Goal: Task Accomplishment & Management: Use online tool/utility

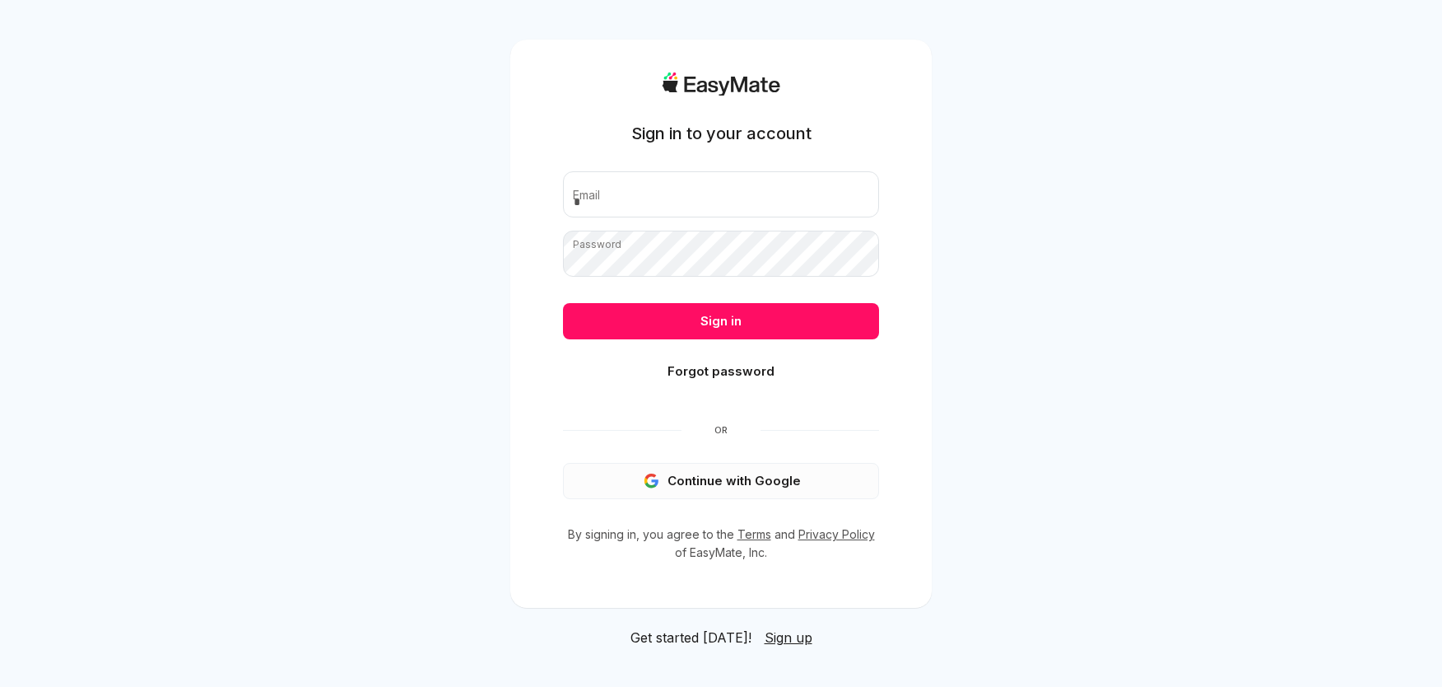
click at [724, 487] on button "Continue with Google" at bounding box center [721, 481] width 316 height 36
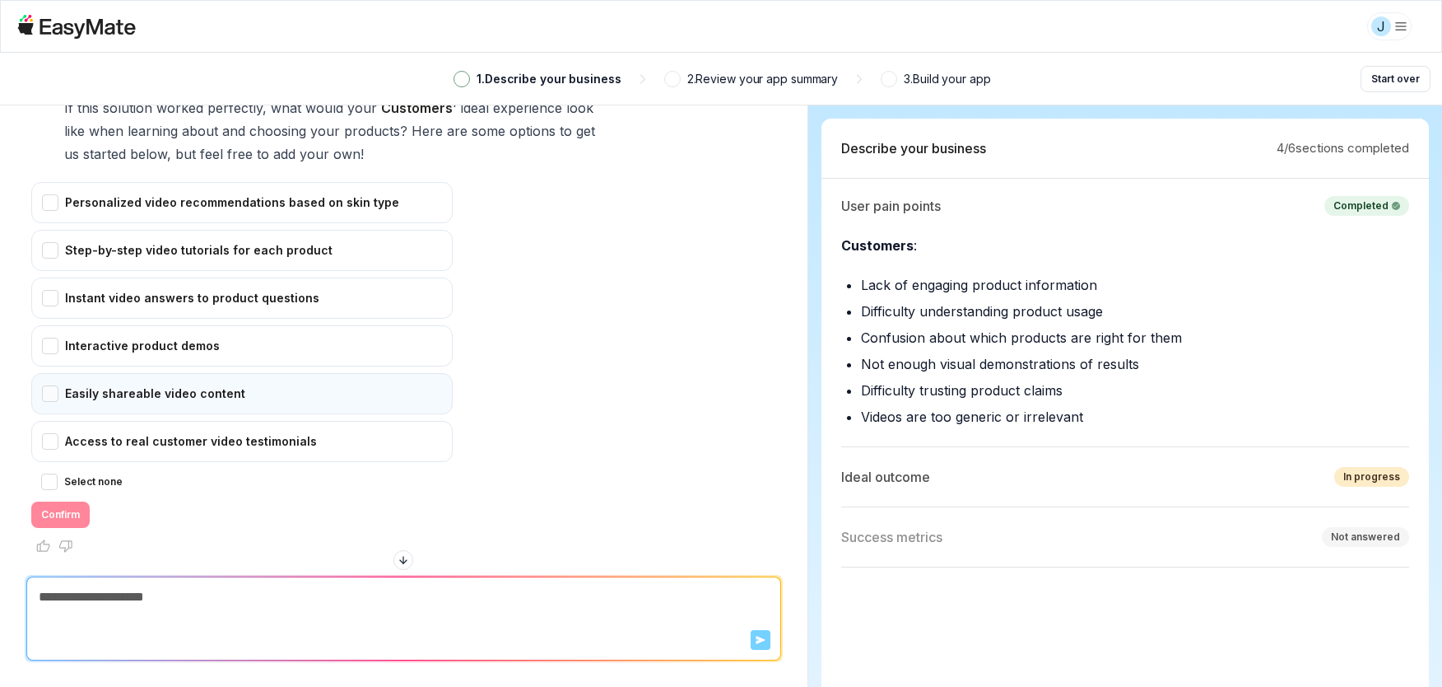
scroll to position [155, 0]
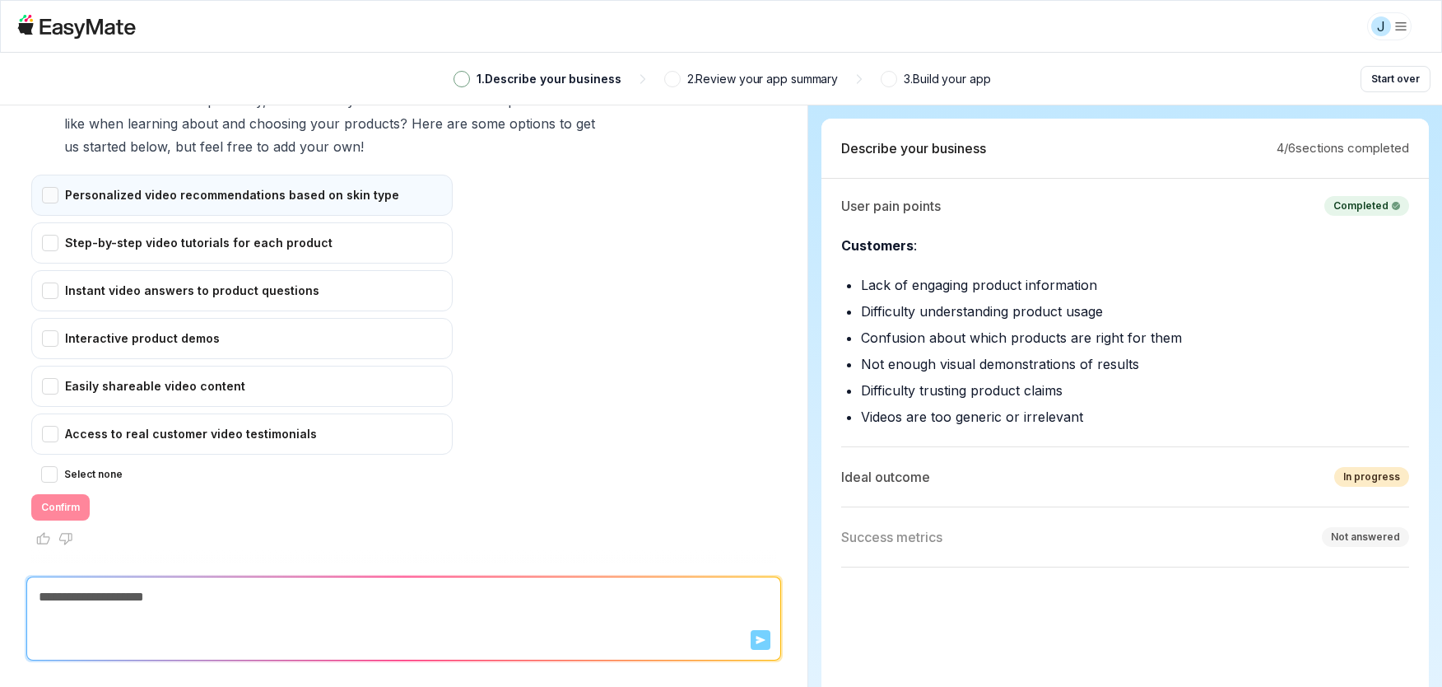
click at [221, 203] on div "Personalized video recommendations based on skin type" at bounding box center [241, 195] width 421 height 41
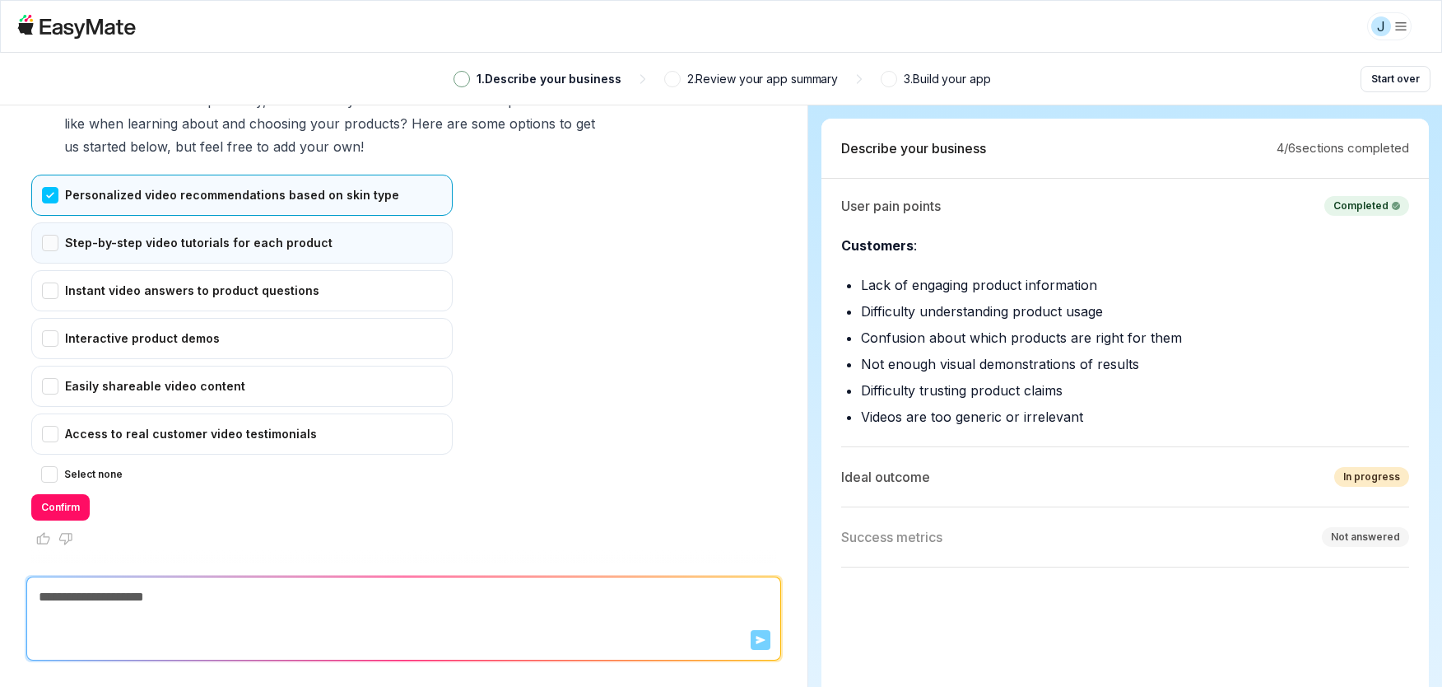
click at [198, 228] on div "Step-by-step video tutorials for each product" at bounding box center [241, 242] width 421 height 41
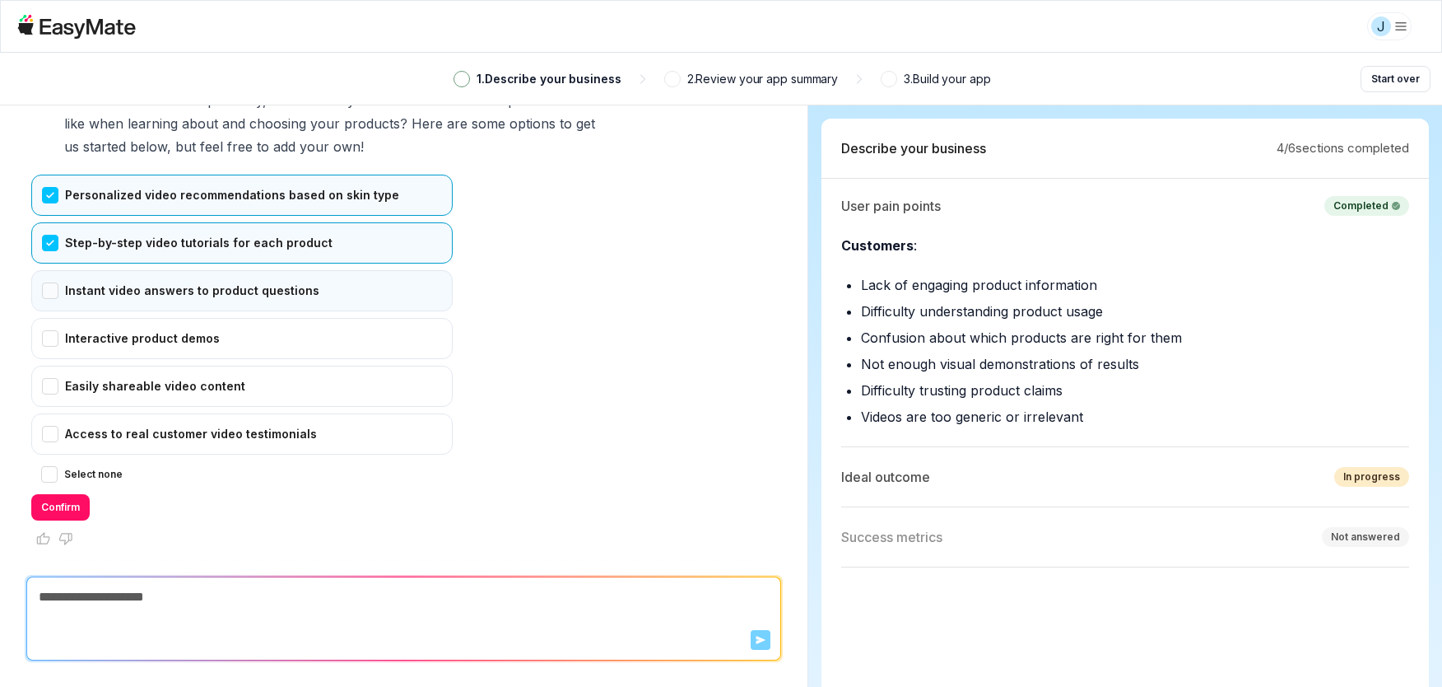
click at [189, 276] on div "Instant video answers to product questions" at bounding box center [241, 290] width 421 height 41
click at [129, 337] on div "Interactive product demos" at bounding box center [241, 338] width 421 height 41
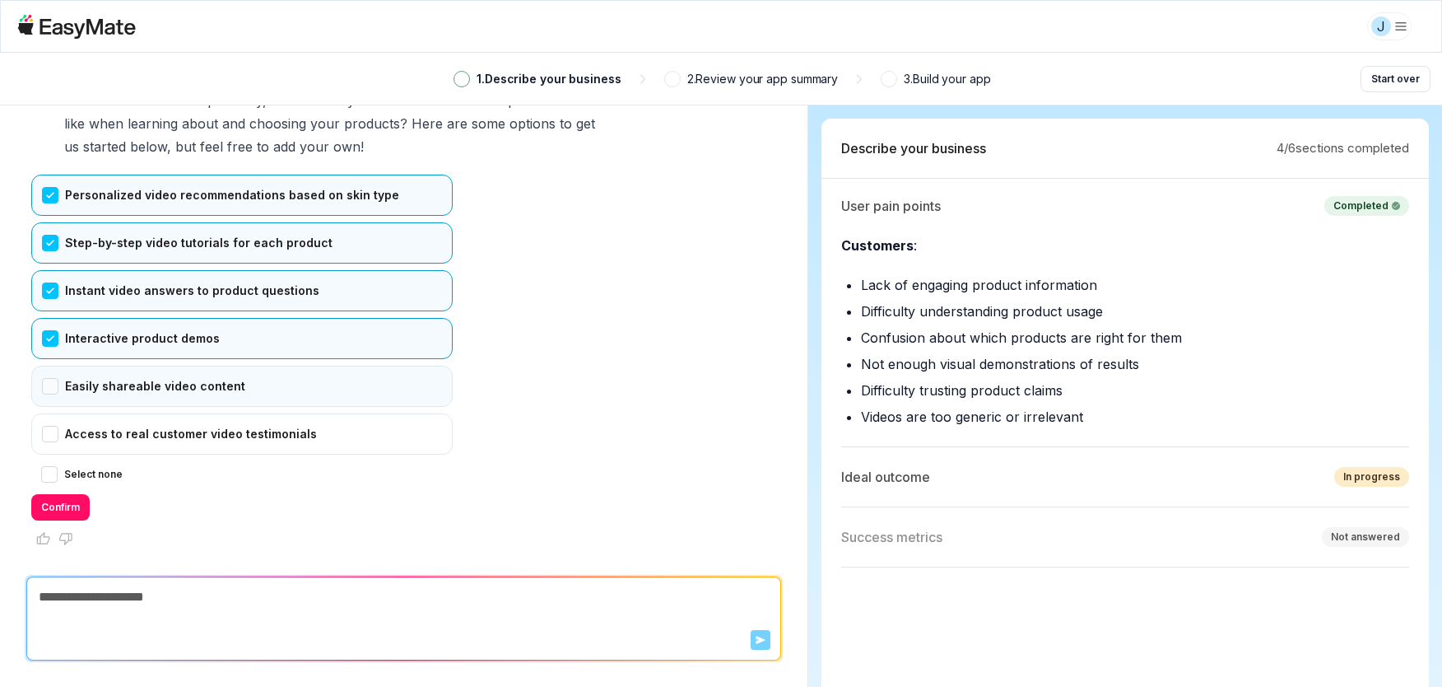
click at [130, 393] on div "Easily shareable video content" at bounding box center [241, 385] width 421 height 41
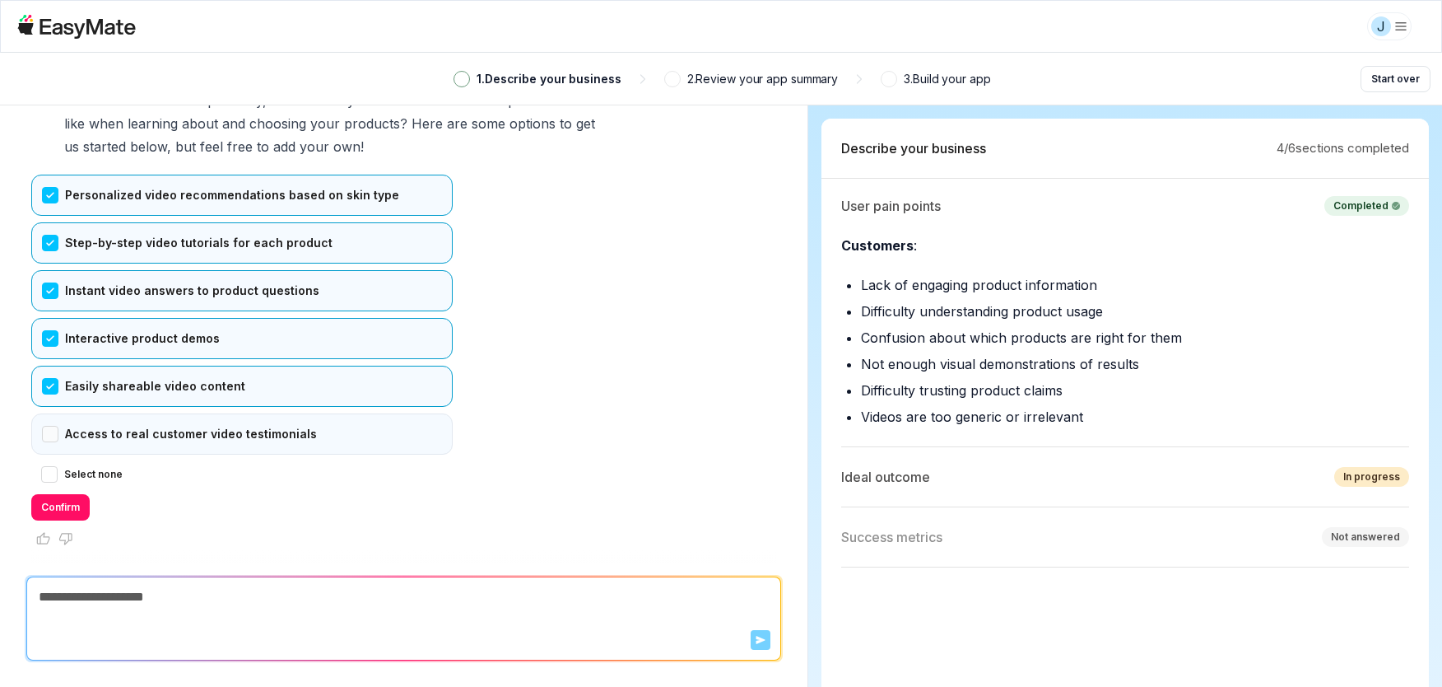
click at [179, 432] on div "Access to real customer video testimonials" at bounding box center [241, 433] width 421 height 41
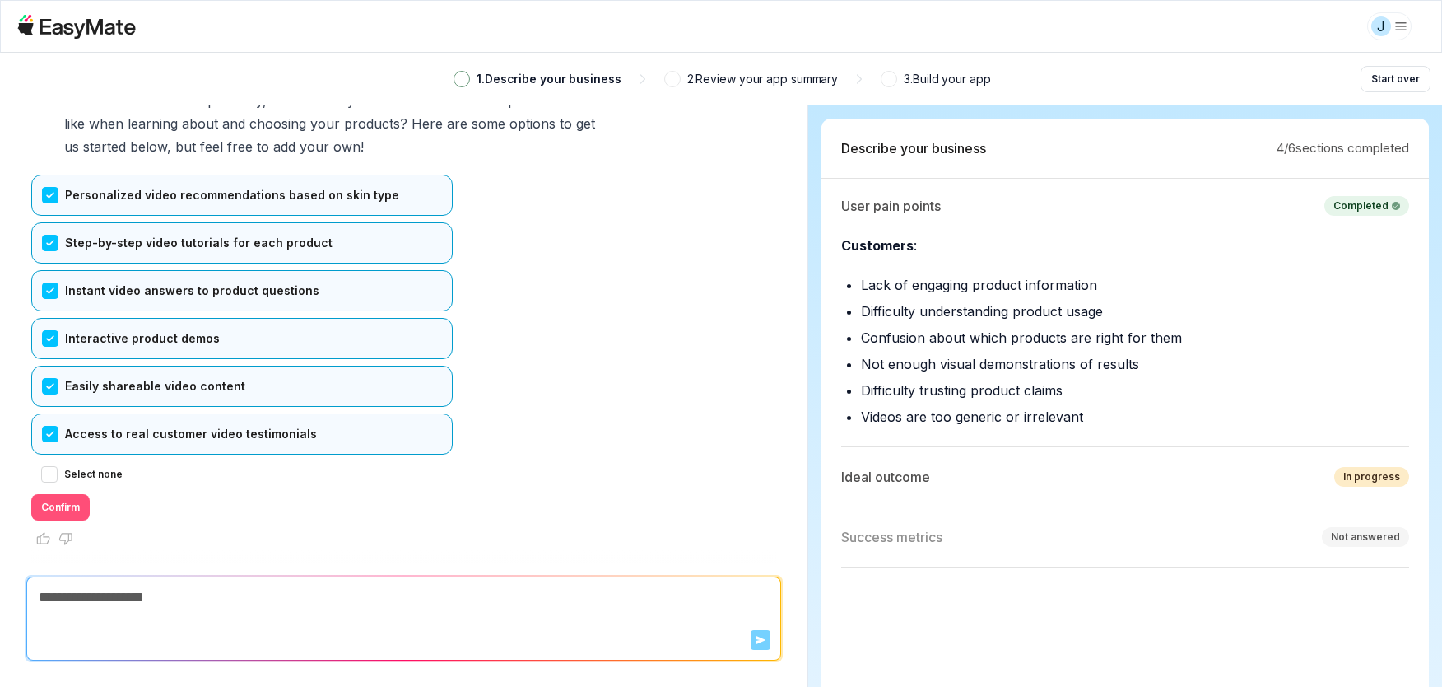
click at [62, 502] on button "Confirm" at bounding box center [60, 507] width 58 height 26
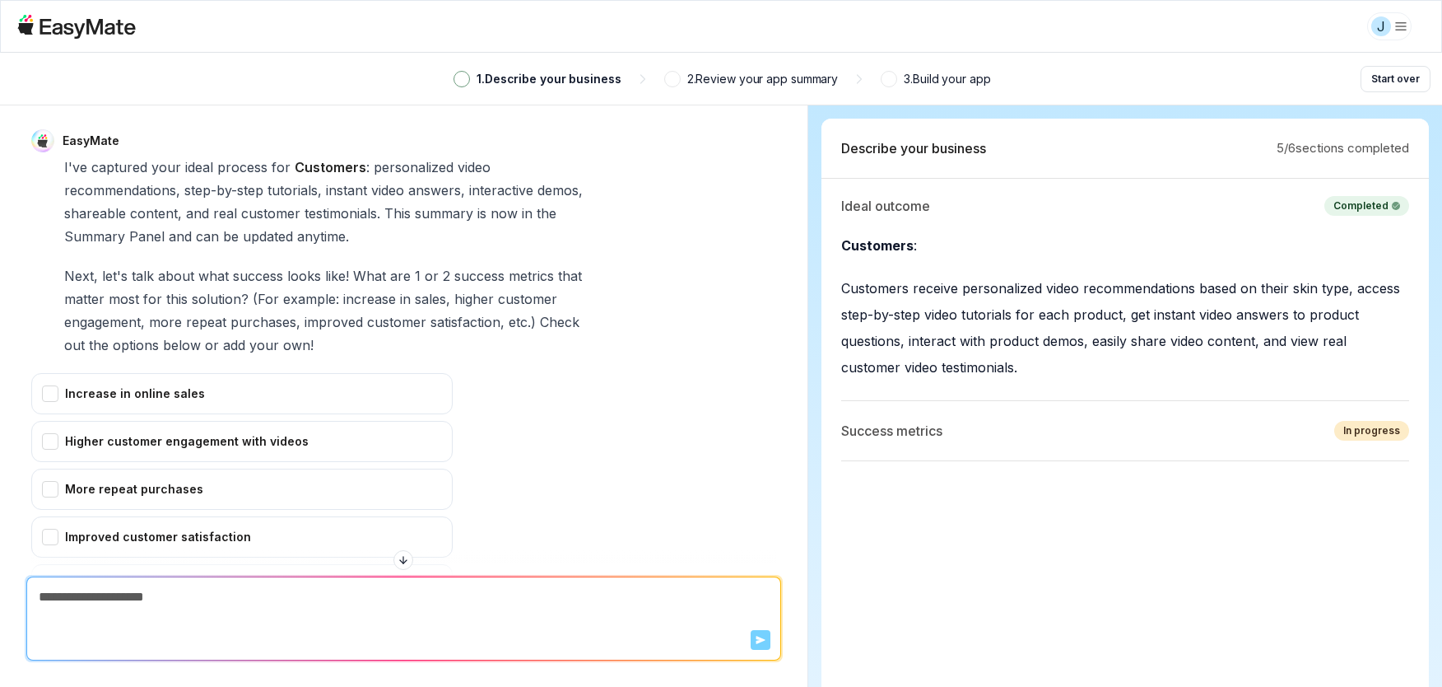
scroll to position [561, 0]
click at [240, 395] on div "Increase in online sales" at bounding box center [241, 394] width 421 height 41
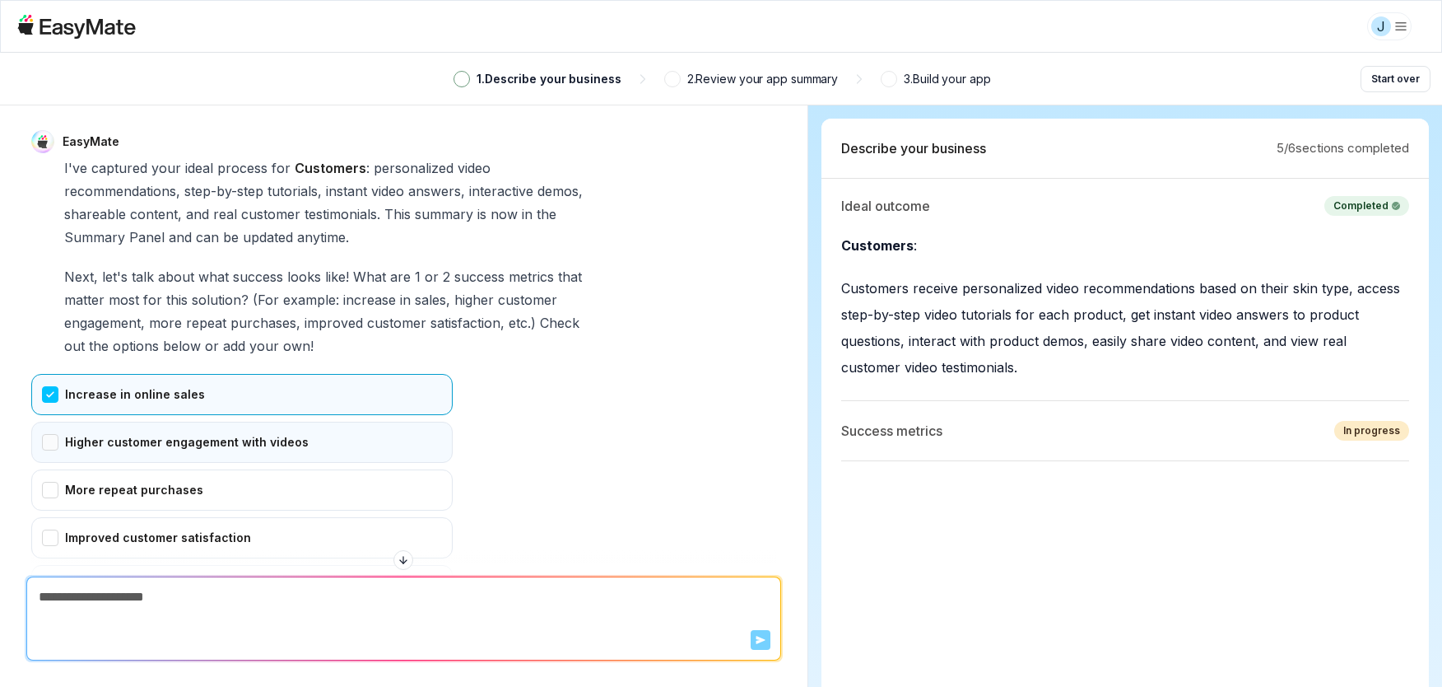
click at [205, 449] on div "Higher customer engagement with videos" at bounding box center [241, 441] width 421 height 41
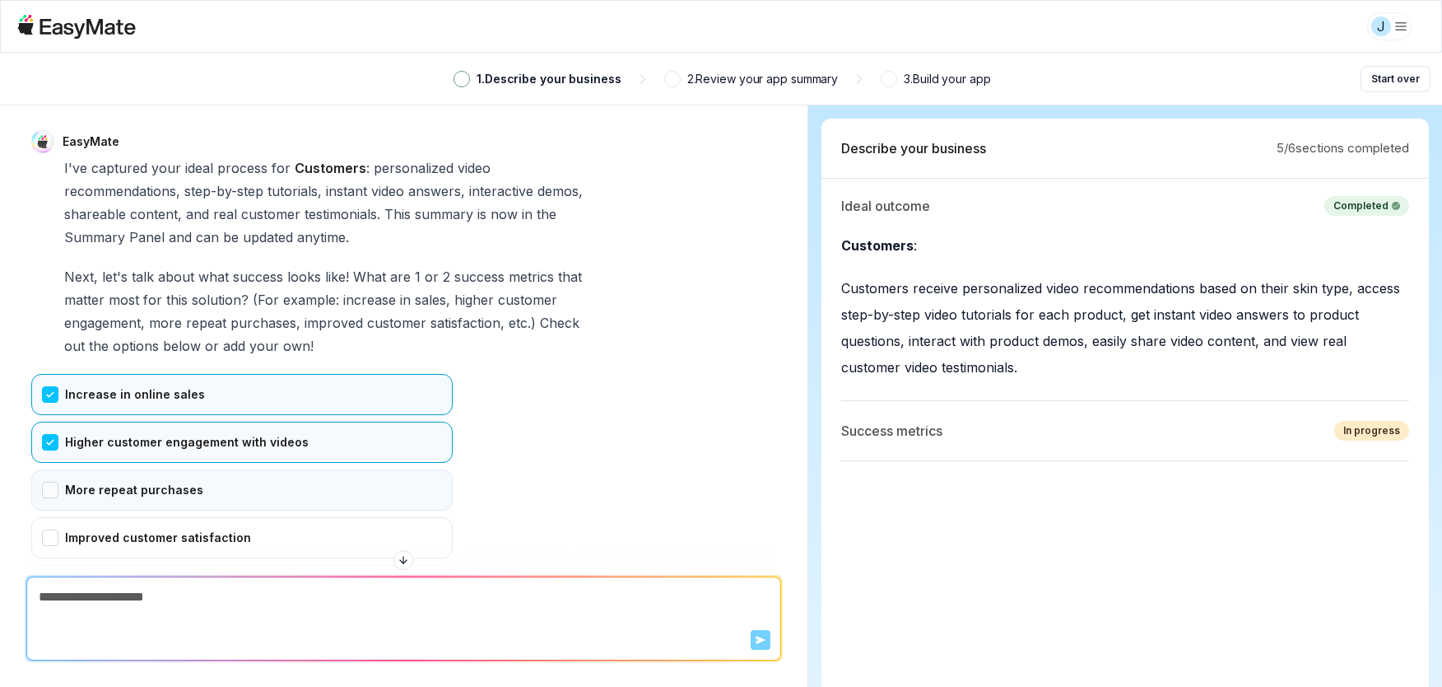
click at [190, 494] on div "More repeat purchases" at bounding box center [241, 489] width 421 height 41
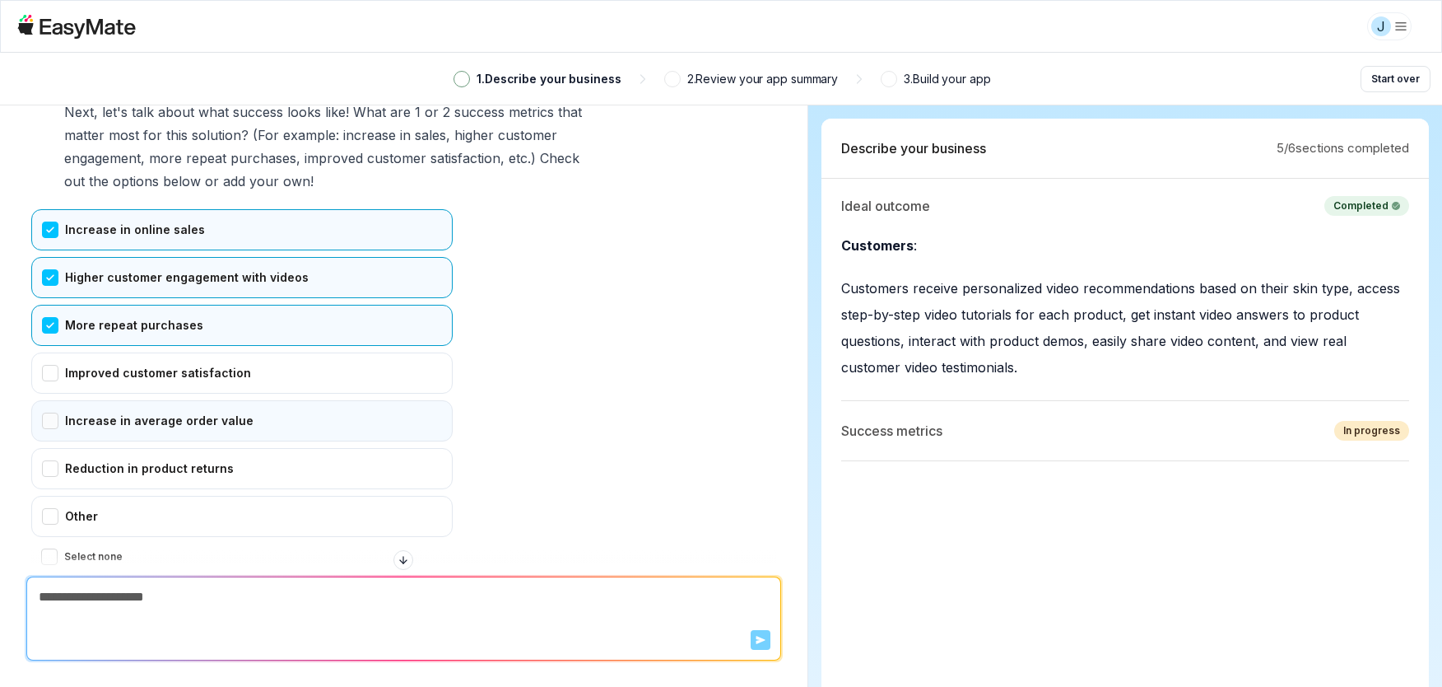
click at [203, 421] on div "Increase in average order value" at bounding box center [241, 420] width 421 height 41
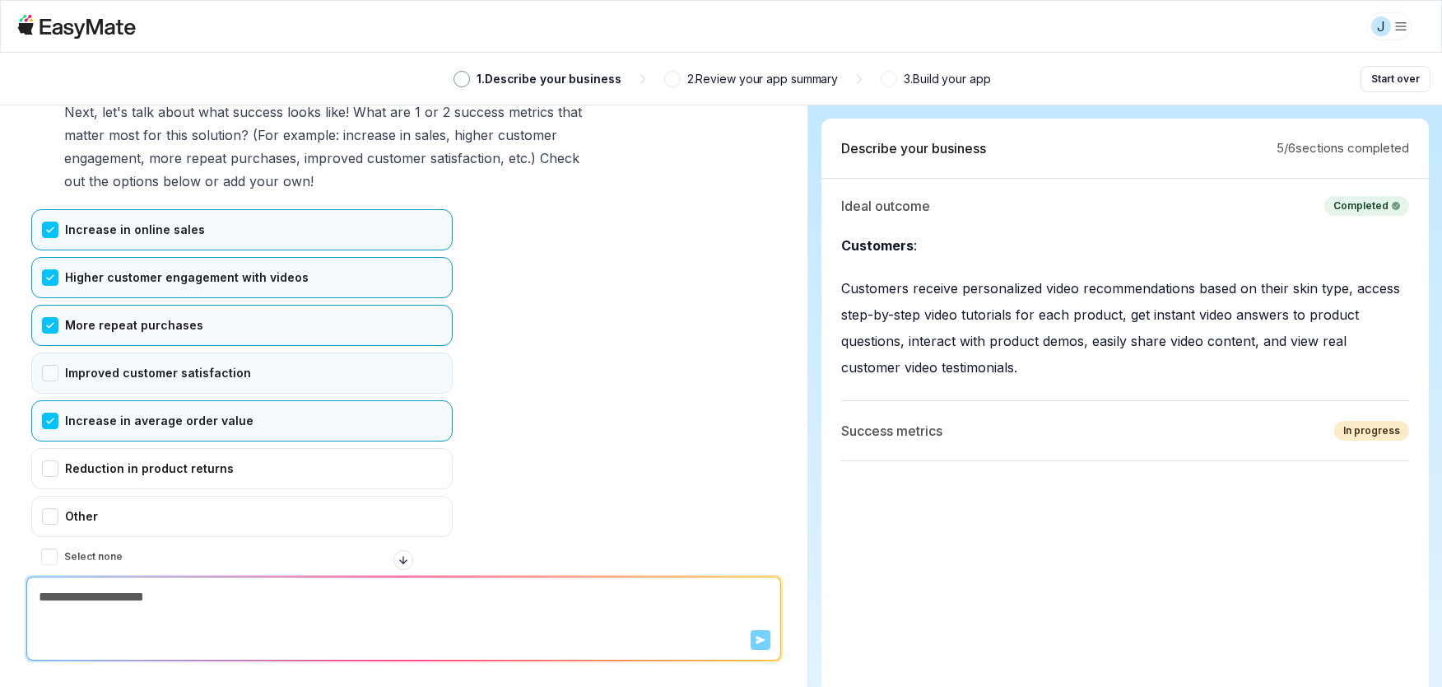
click at [203, 372] on div "Improved customer satisfaction" at bounding box center [241, 372] width 421 height 41
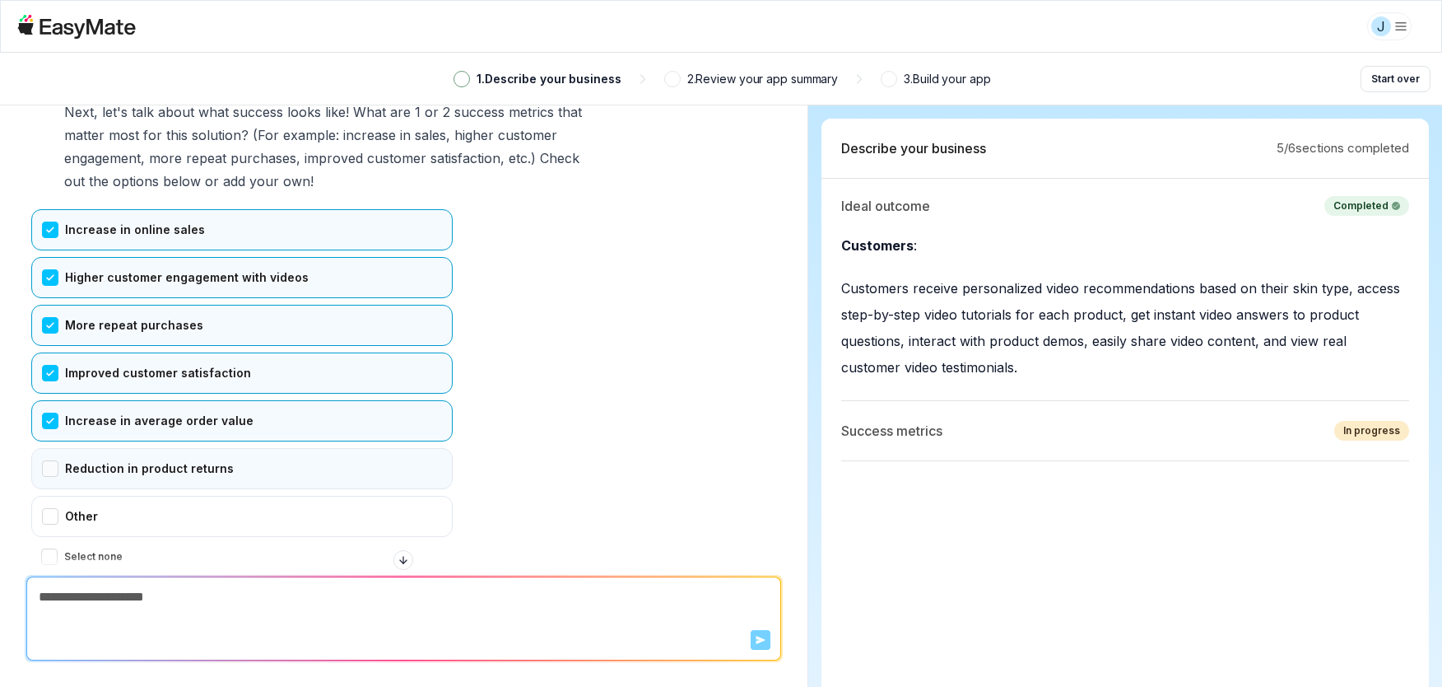
click at [188, 454] on div "Reduction in product returns" at bounding box center [241, 468] width 421 height 41
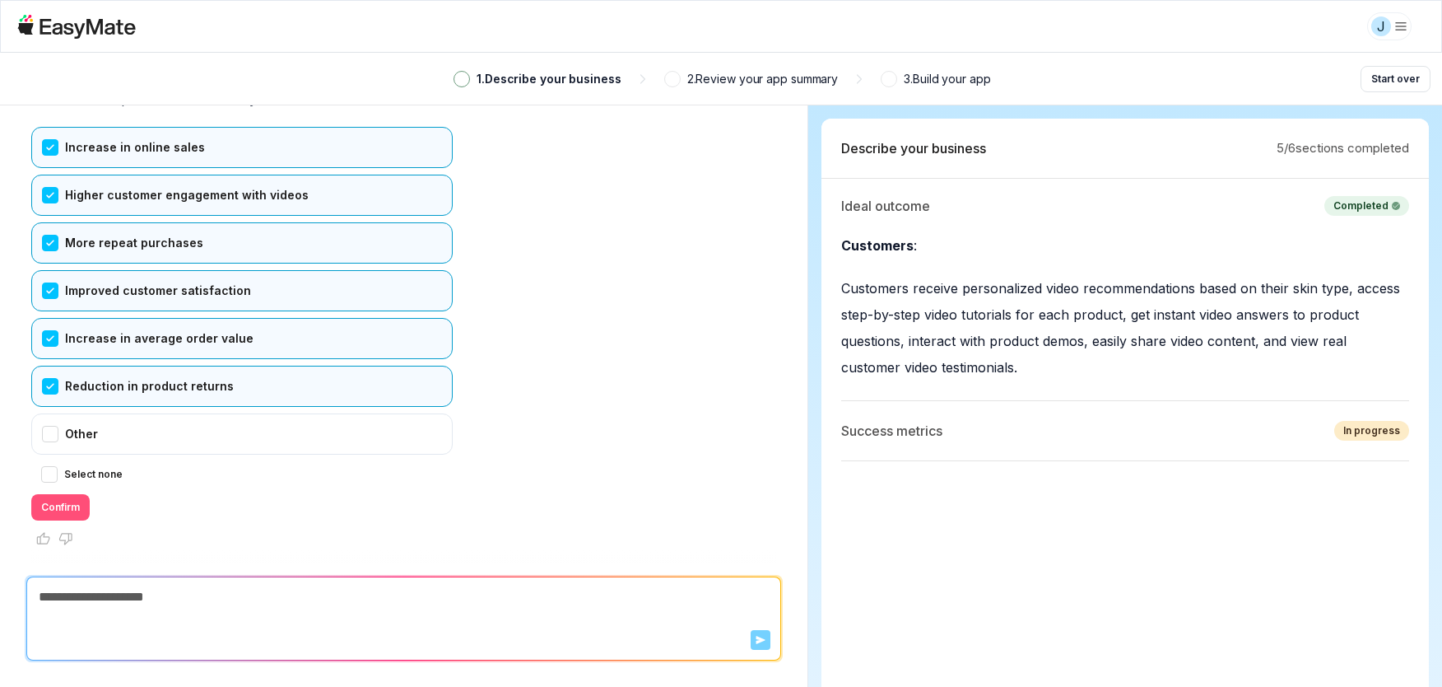
click at [79, 504] on button "Confirm" at bounding box center [60, 507] width 58 height 26
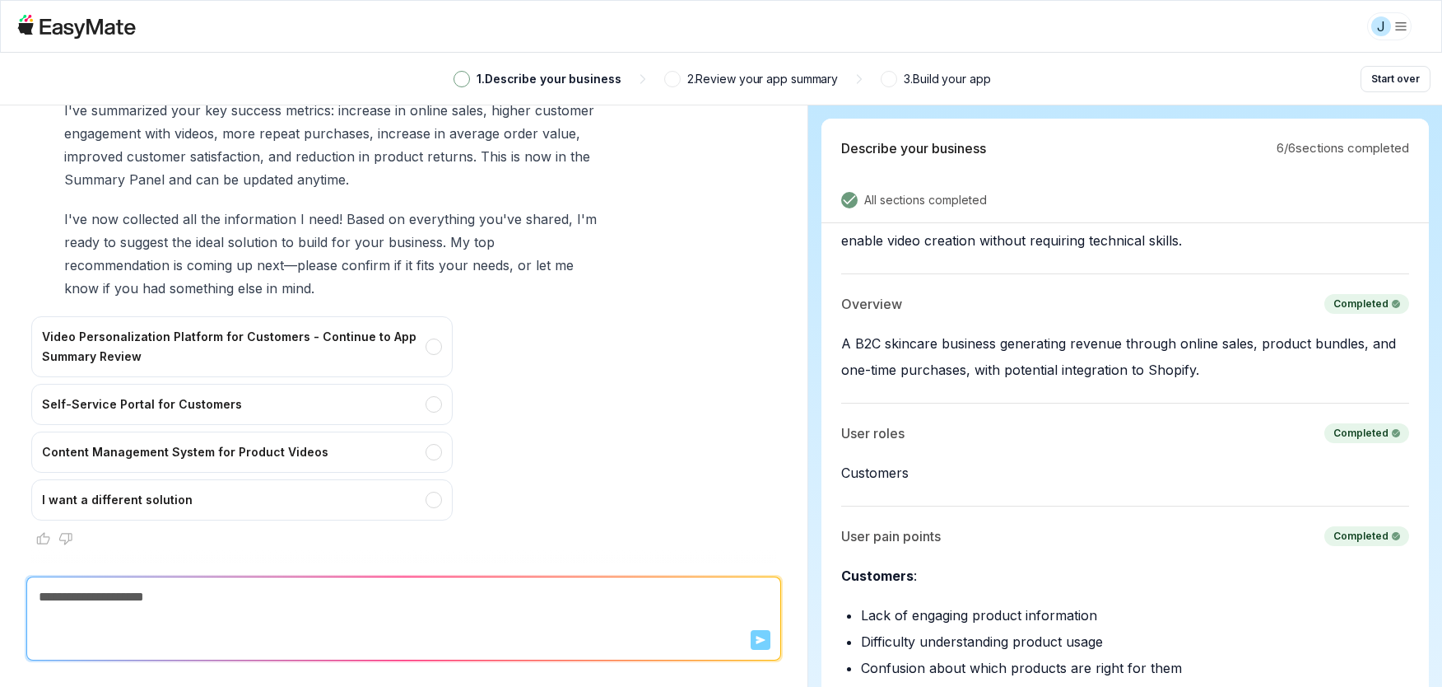
scroll to position [0, 0]
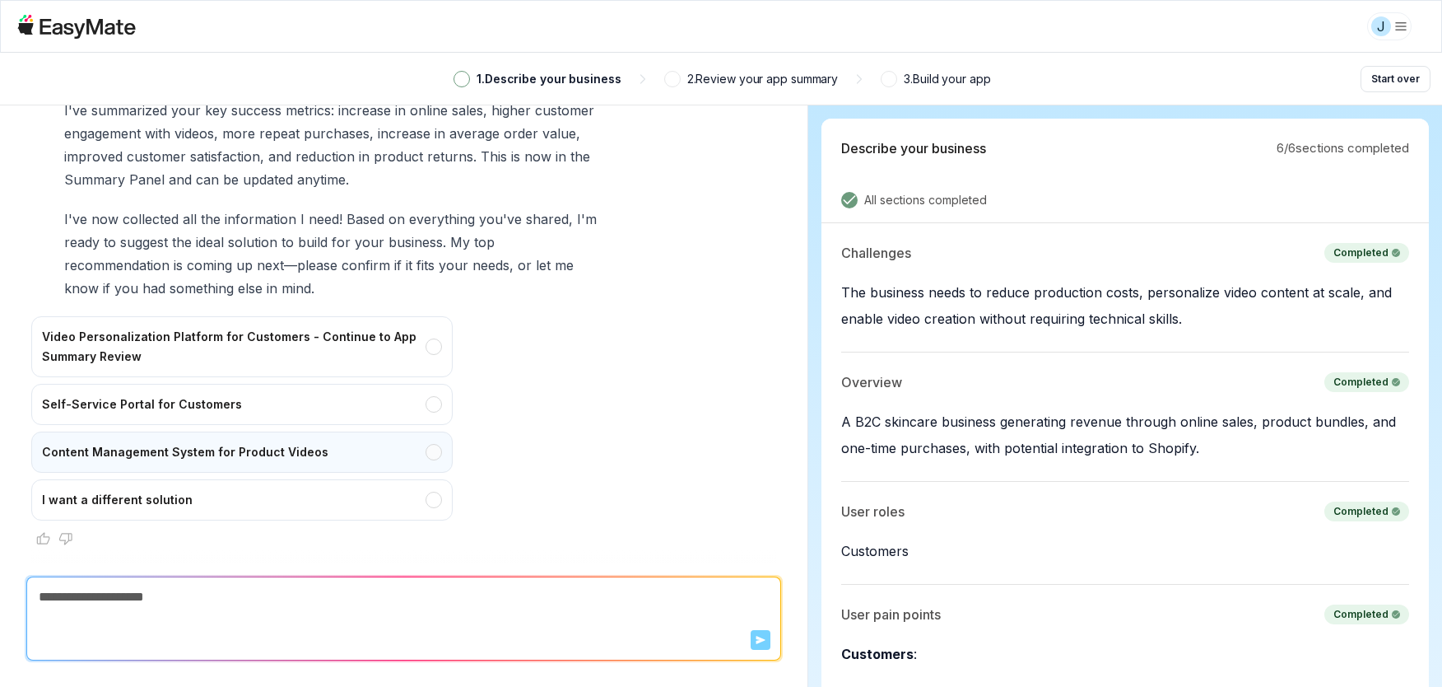
click at [225, 442] on div "Content Management System for Product Videos" at bounding box center [241, 451] width 421 height 41
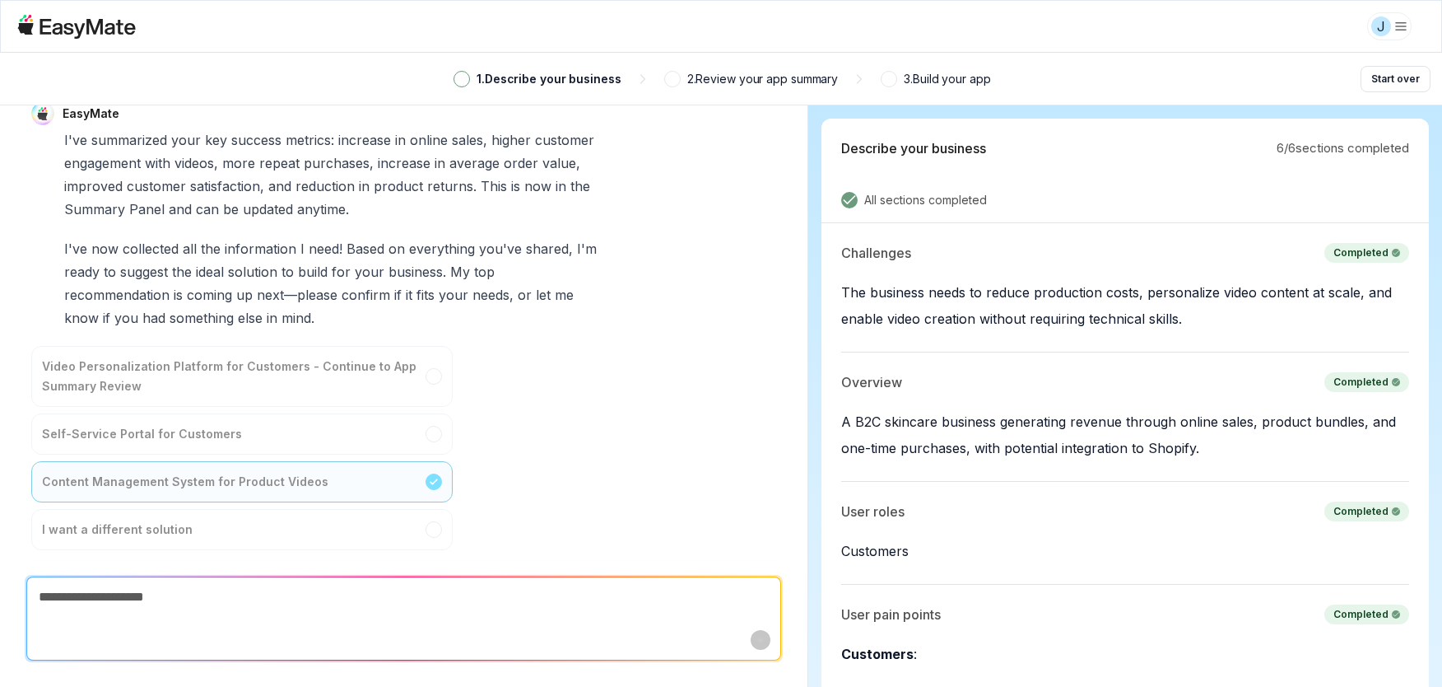
type textarea "*"
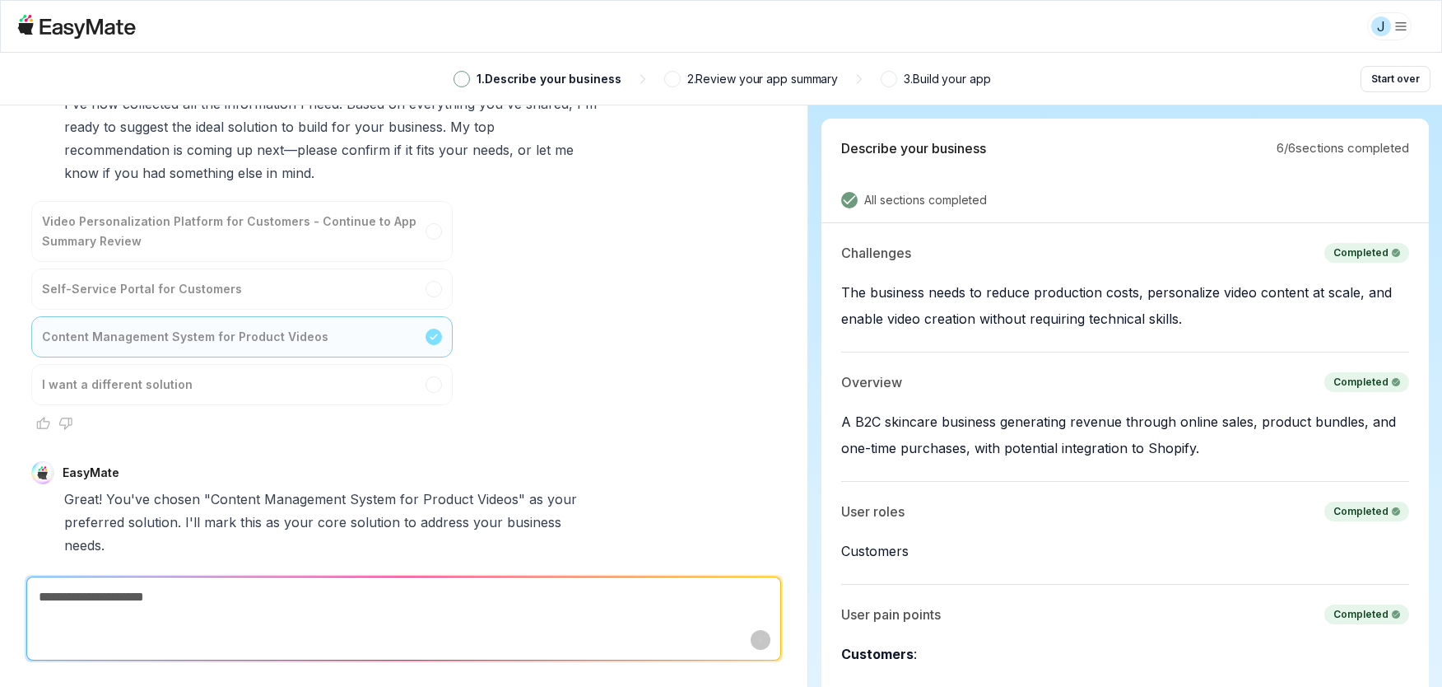
scroll to position [1427, 0]
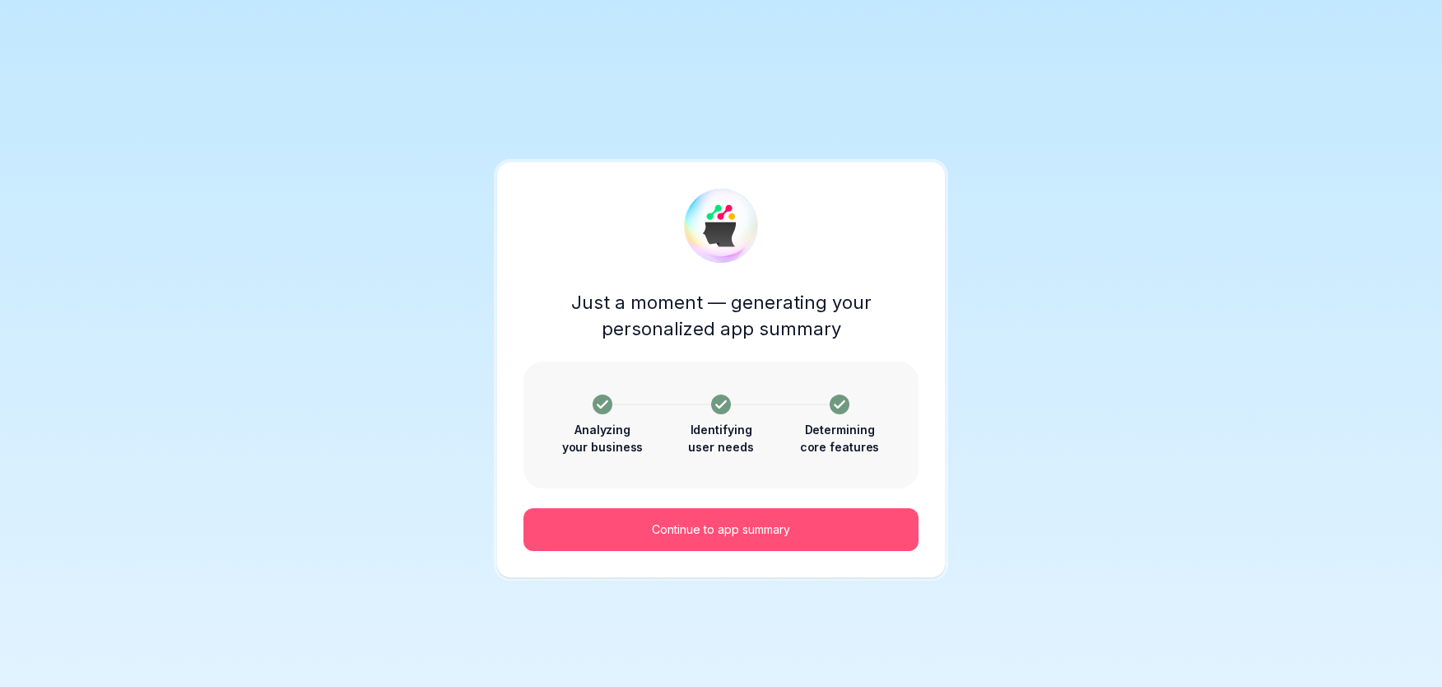
click at [753, 525] on p "Continue to app summary" at bounding box center [721, 529] width 138 height 18
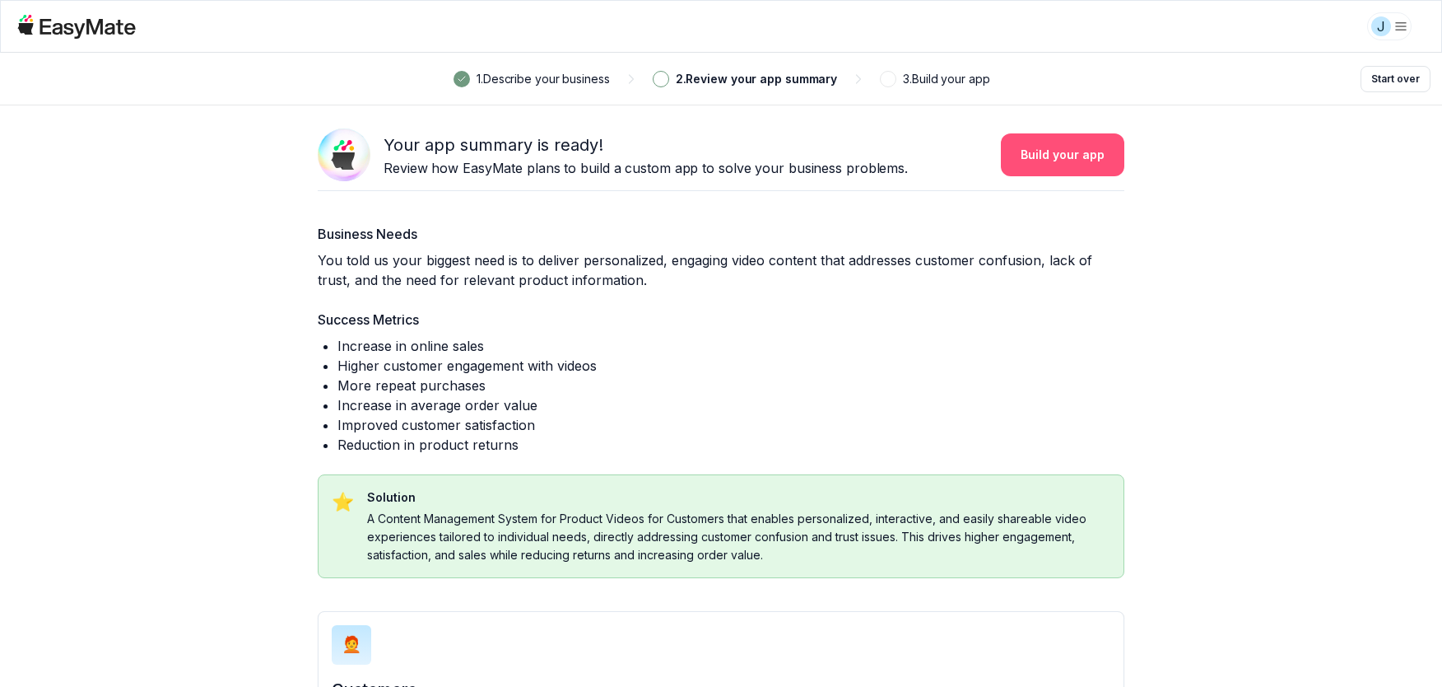
click at [1037, 165] on button "Build your app" at bounding box center [1062, 154] width 123 height 43
